Goal: Task Accomplishment & Management: Complete application form

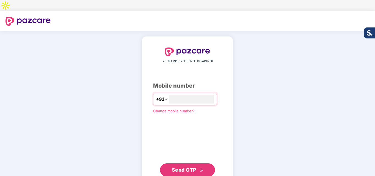
type input "**********"
click at [174, 167] on span "Send OTP" at bounding box center [184, 170] width 24 height 6
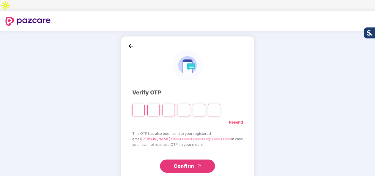
type input "*"
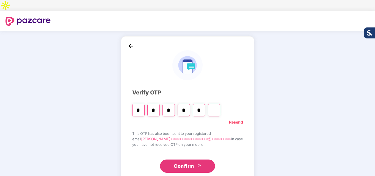
type input "*"
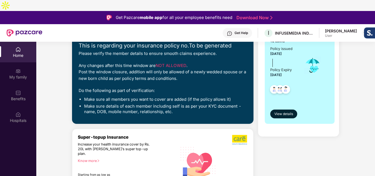
scroll to position [27, 0]
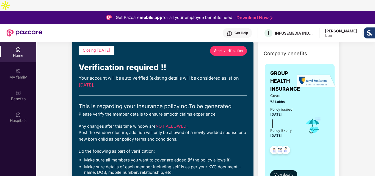
click at [221, 48] on span "Start verification" at bounding box center [228, 50] width 29 height 5
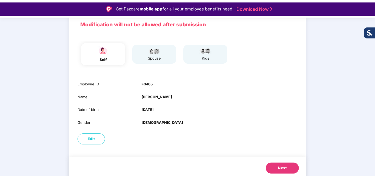
scroll to position [13, 0]
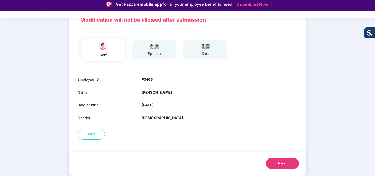
click at [284, 161] on span "Next" at bounding box center [282, 163] width 9 height 5
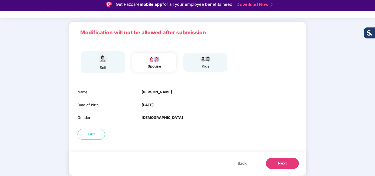
click at [284, 161] on span "Next" at bounding box center [282, 163] width 9 height 5
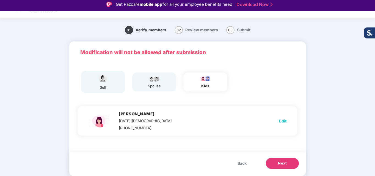
click at [284, 161] on span "Next" at bounding box center [282, 163] width 9 height 5
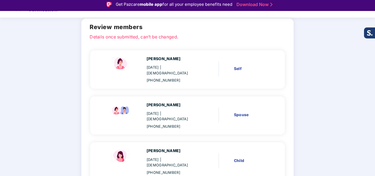
scroll to position [57, 0]
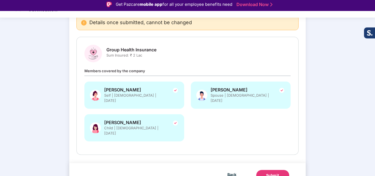
scroll to position [0, 0]
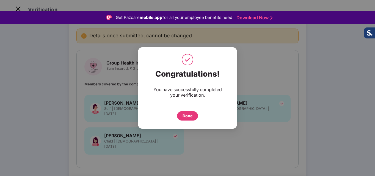
click at [187, 117] on div "Done" at bounding box center [187, 116] width 10 height 6
